Goal: Task Accomplishment & Management: Manage account settings

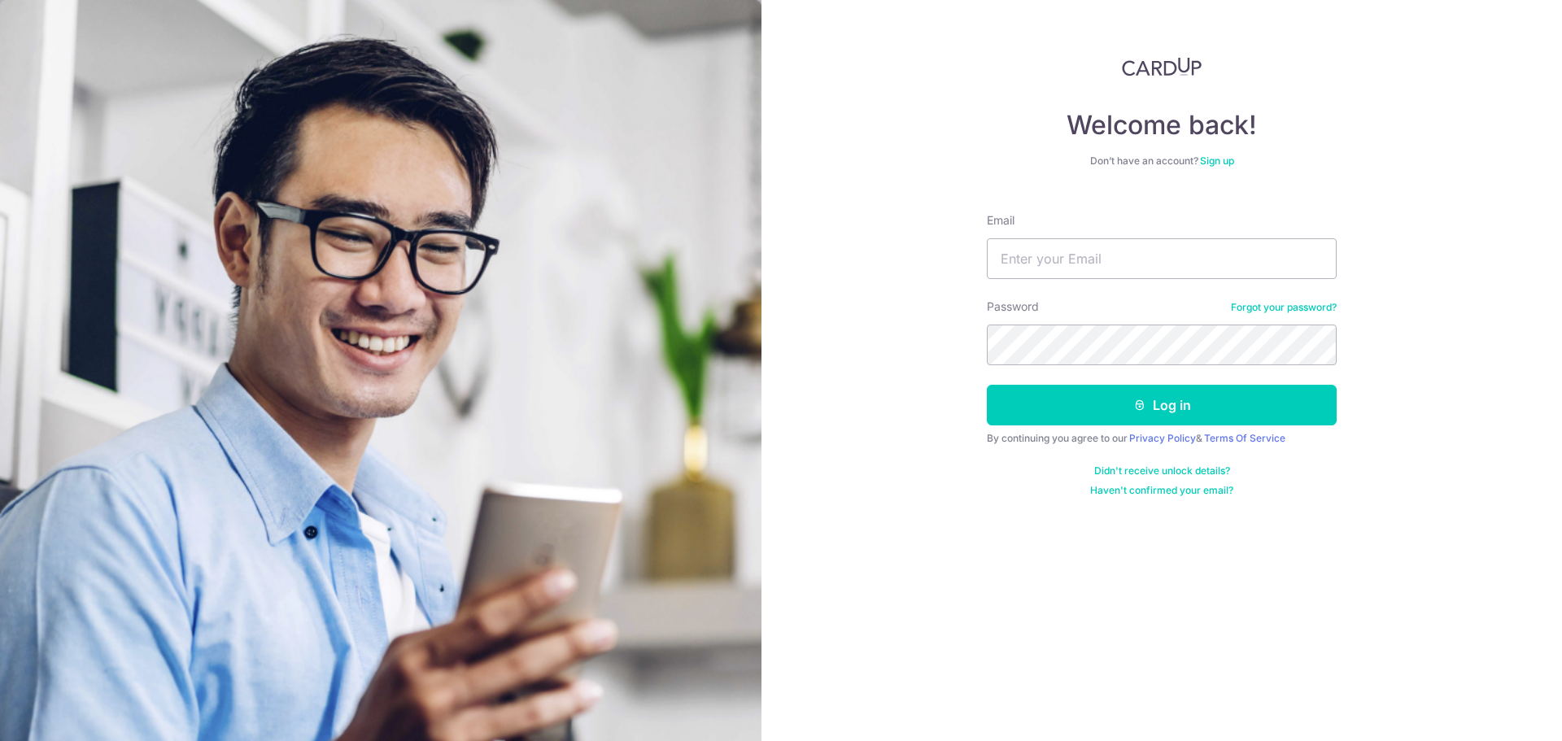
type input "[EMAIL_ADDRESS][DOMAIN_NAME]"
click at [987, 385] on button "Log in" at bounding box center [1162, 405] width 350 height 41
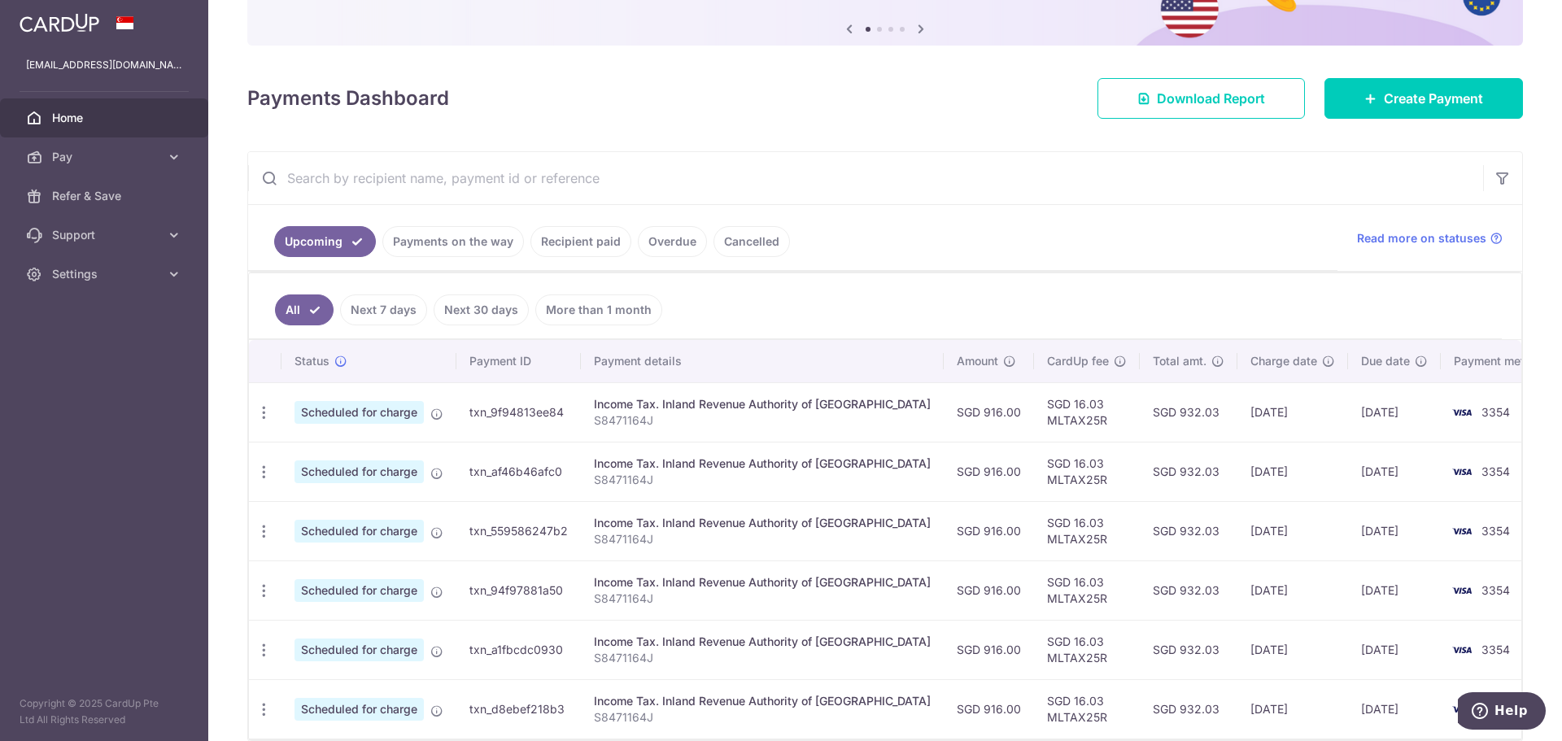
scroll to position [240, 0]
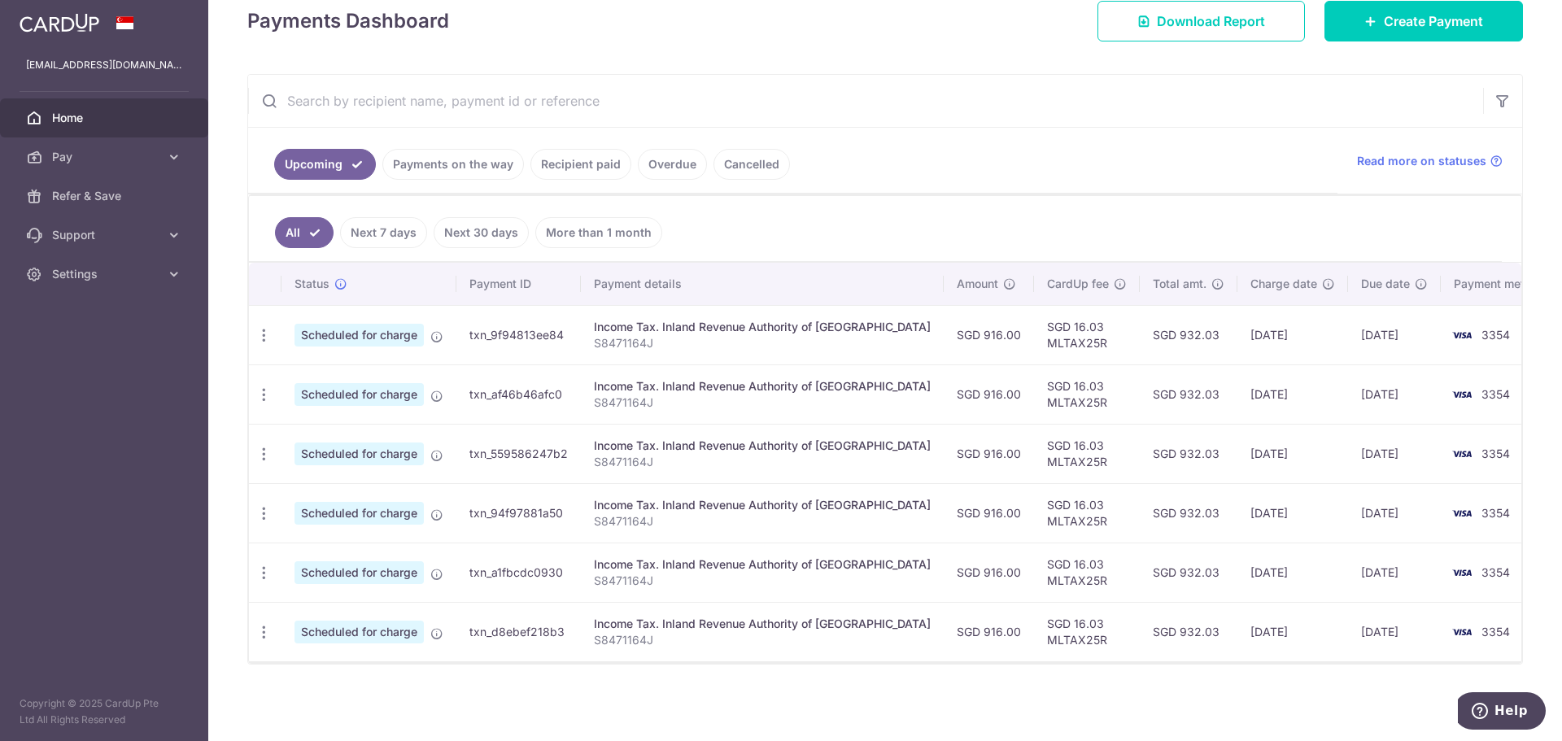
click at [553, 161] on link "Recipient paid" at bounding box center [581, 164] width 101 height 31
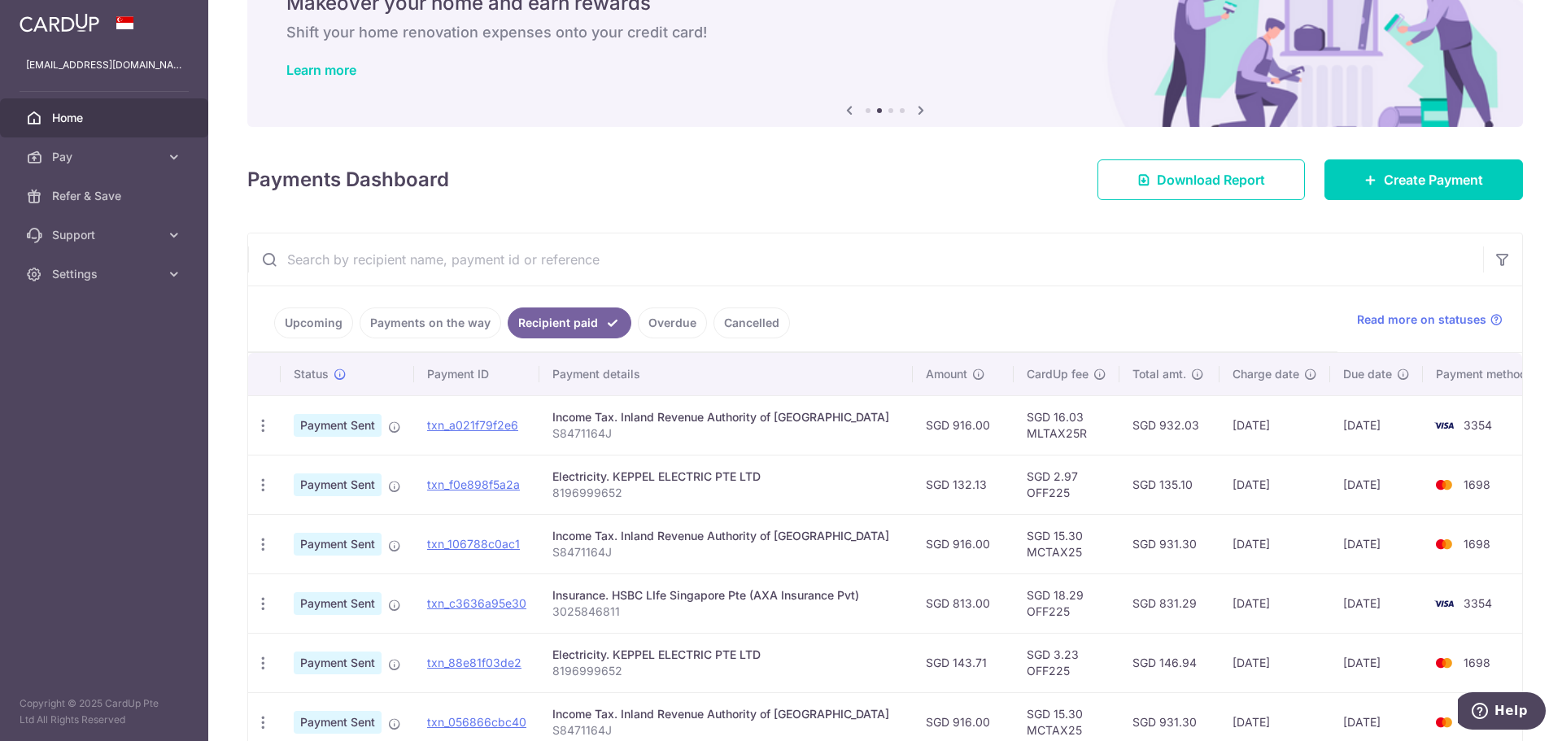
scroll to position [244, 0]
